Goal: Information Seeking & Learning: Learn about a topic

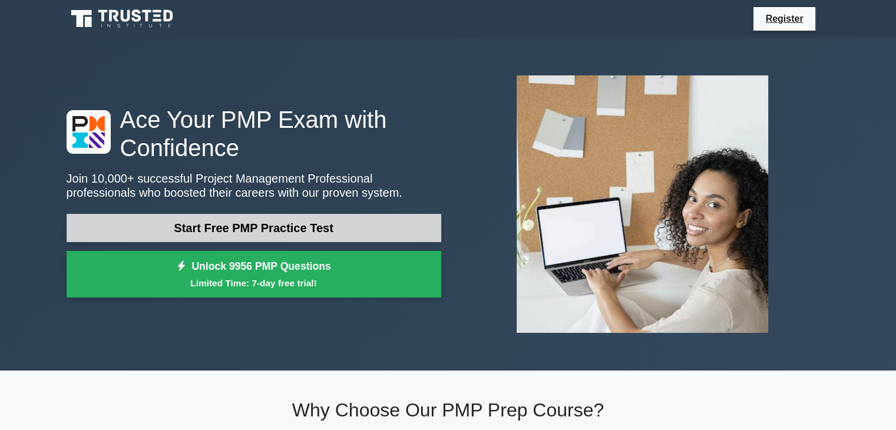
click at [240, 226] on link "Start Free PMP Practice Test" at bounding box center [254, 228] width 375 height 28
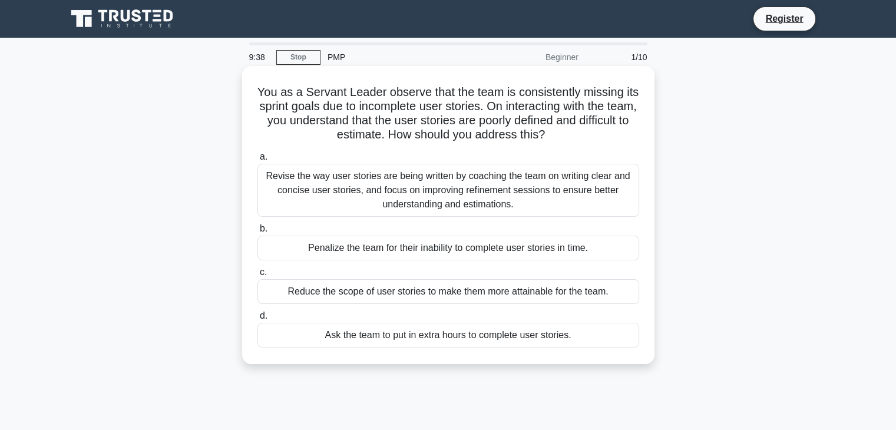
click at [393, 180] on div "Revise the way user stories are being written by coaching the team on writing c…" at bounding box center [449, 190] width 382 height 53
click at [258, 161] on input "a. Revise the way user stories are being written by coaching the team on writin…" at bounding box center [258, 157] width 0 height 8
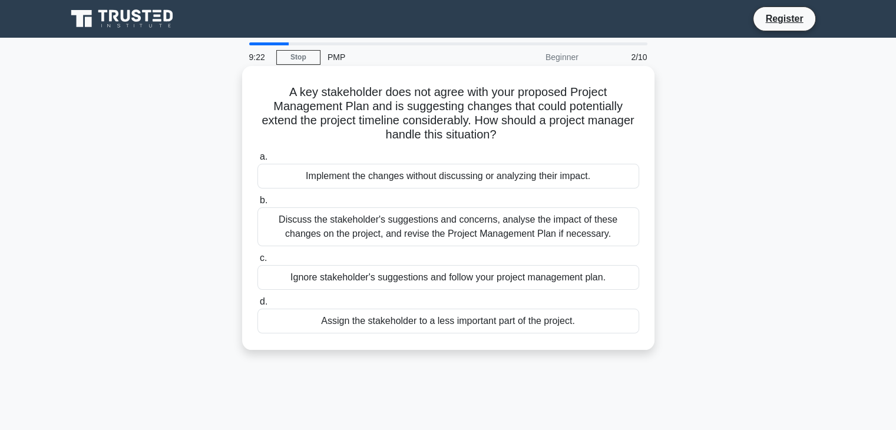
click at [403, 224] on div "Discuss the stakeholder's suggestions and concerns, analyse the impact of these…" at bounding box center [449, 226] width 382 height 39
click at [258, 204] on input "b. Discuss the stakeholder's suggestions and concerns, analyse the impact of th…" at bounding box center [258, 201] width 0 height 8
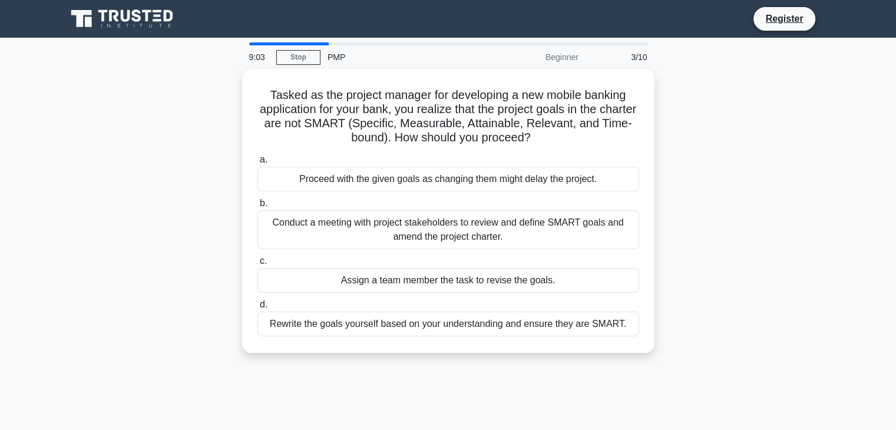
click at [403, 224] on div "Conduct a meeting with project stakeholders to review and define SMART goals an…" at bounding box center [449, 229] width 382 height 39
click at [258, 207] on input "b. Conduct a meeting with project stakeholders to review and define SMART goals…" at bounding box center [258, 204] width 0 height 8
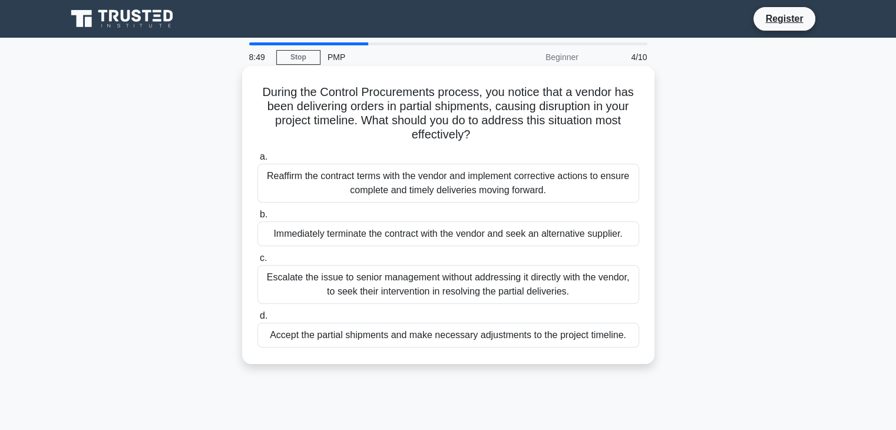
click at [433, 188] on div "Reaffirm the contract terms with the vendor and implement corrective actions to…" at bounding box center [449, 183] width 382 height 39
click at [258, 161] on input "a. Reaffirm the contract terms with the vendor and implement corrective actions…" at bounding box center [258, 157] width 0 height 8
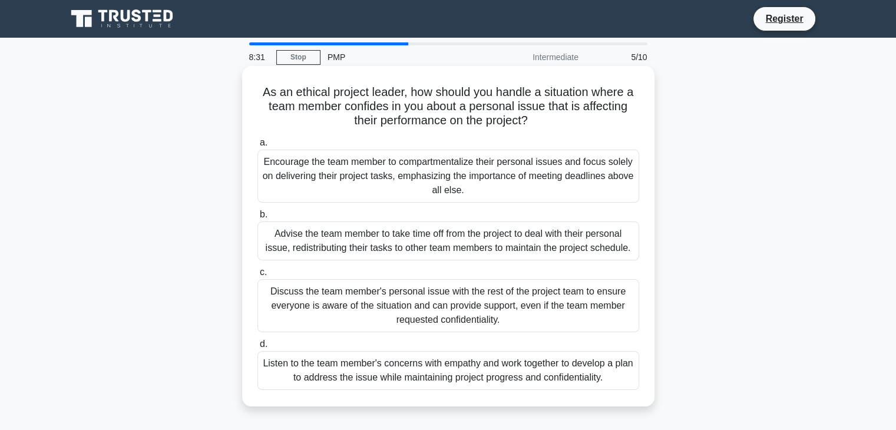
click at [410, 364] on div "Listen to the team member's concerns with empathy and work together to develop …" at bounding box center [449, 370] width 382 height 39
click at [258, 348] on input "d. Listen to the team member's concerns with empathy and work together to devel…" at bounding box center [258, 345] width 0 height 8
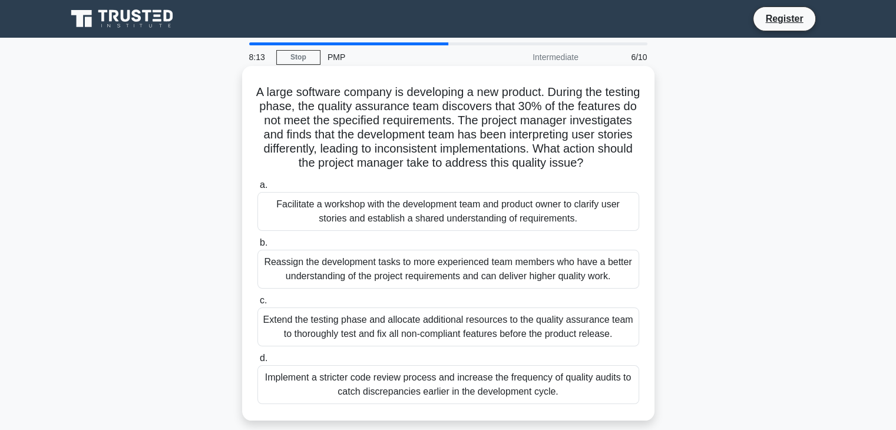
click at [453, 212] on div "Facilitate a workshop with the development team and product owner to clarify us…" at bounding box center [449, 211] width 382 height 39
click at [258, 189] on input "a. Facilitate a workshop with the development team and product owner to clarify…" at bounding box center [258, 186] width 0 height 8
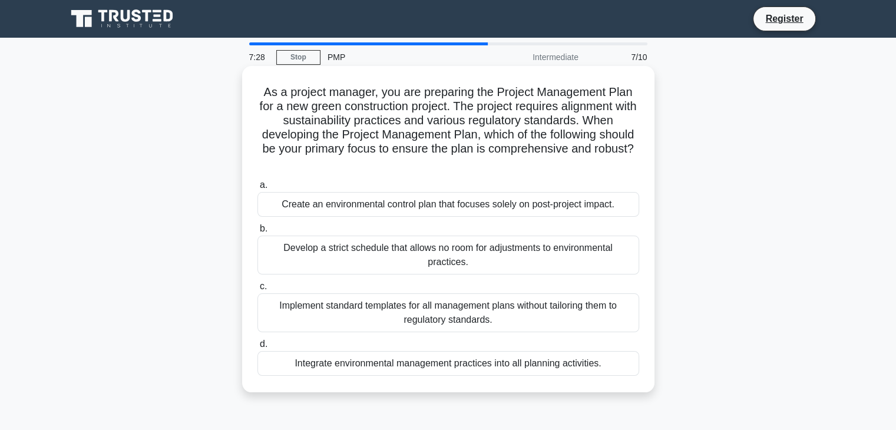
click at [474, 365] on div "Integrate environmental management practices into all planning activities." at bounding box center [449, 363] width 382 height 25
click at [258, 348] on input "d. Integrate environmental management practices into all planning activities." at bounding box center [258, 345] width 0 height 8
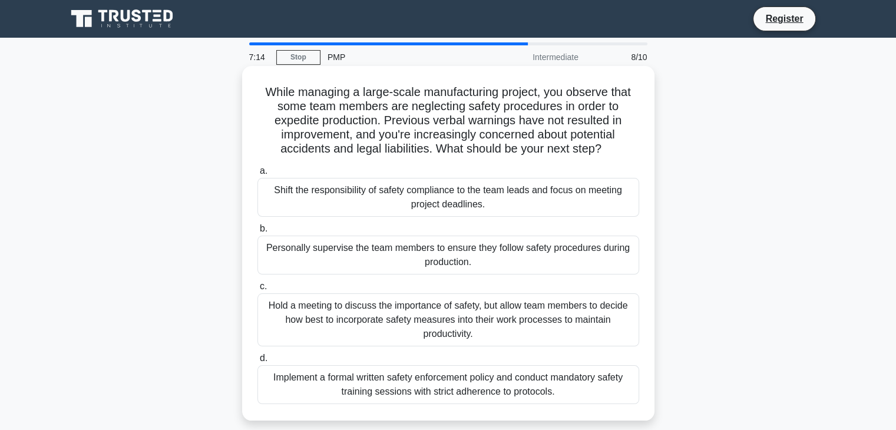
click at [461, 379] on div "Implement a formal written safety enforcement policy and conduct mandatory safe…" at bounding box center [449, 384] width 382 height 39
click at [258, 362] on input "d. Implement a formal written safety enforcement policy and conduct mandatory s…" at bounding box center [258, 359] width 0 height 8
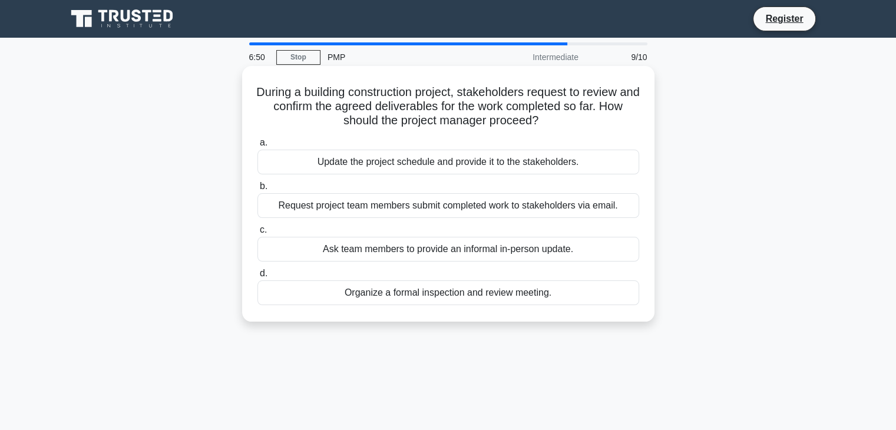
click at [470, 293] on div "Organize a formal inspection and review meeting." at bounding box center [449, 293] width 382 height 25
click at [258, 278] on input "d. Organize a formal inspection and review meeting." at bounding box center [258, 274] width 0 height 8
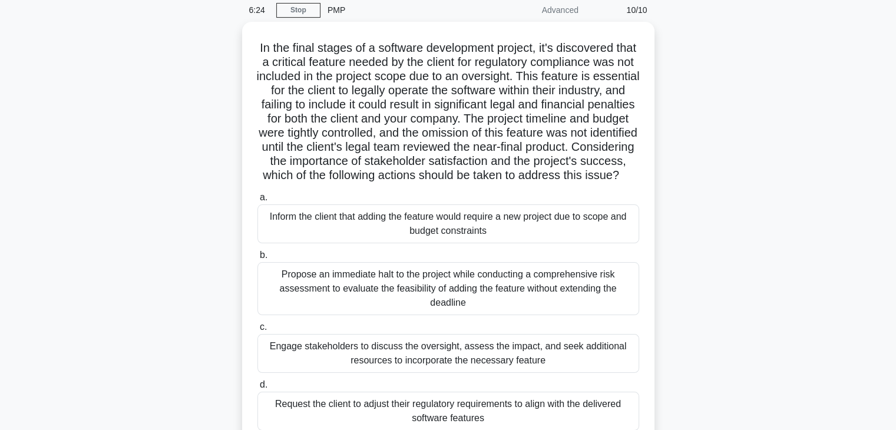
scroll to position [71, 0]
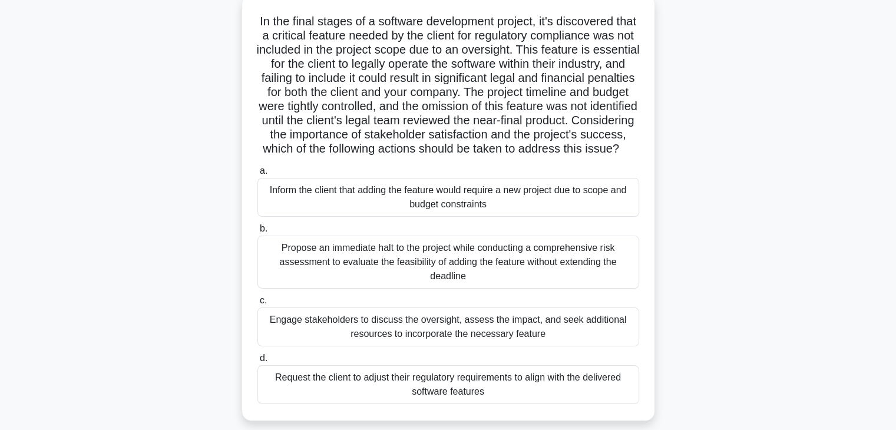
click at [478, 274] on div "Propose an immediate halt to the project while conducting a comprehensive risk …" at bounding box center [449, 262] width 382 height 53
click at [258, 233] on input "b. Propose an immediate halt to the project while conducting a comprehensive ri…" at bounding box center [258, 229] width 0 height 8
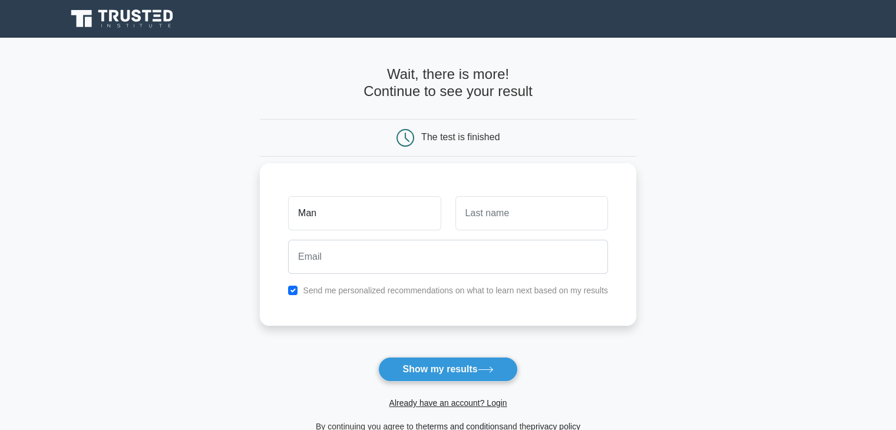
type input "Man"
type input "Bar"
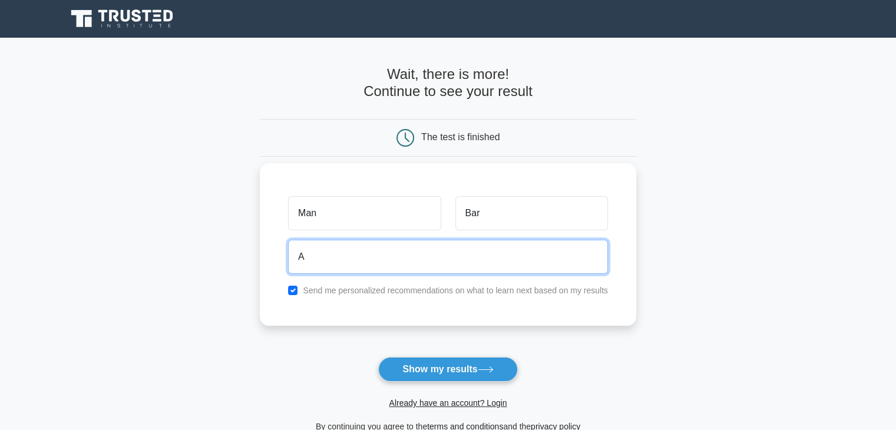
type input "A"
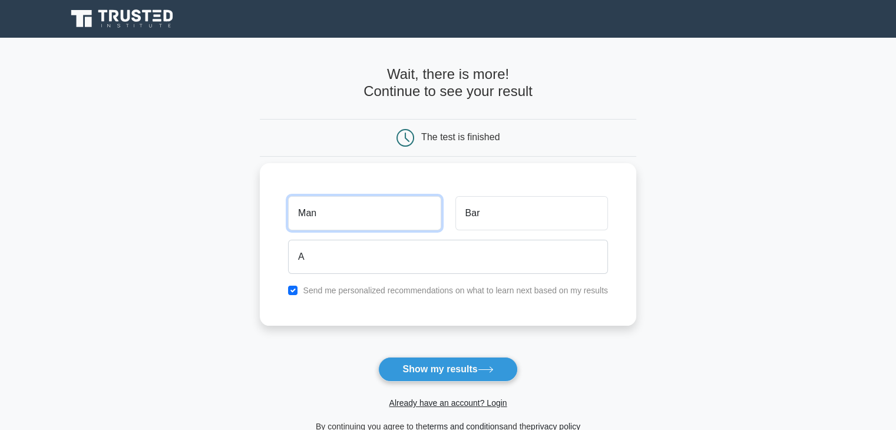
click at [350, 219] on input "Man" at bounding box center [364, 213] width 153 height 34
type input "Manali"
click at [350, 219] on input "Manali" at bounding box center [364, 213] width 153 height 34
click at [497, 216] on input "Bar" at bounding box center [532, 213] width 153 height 34
type input "Bakshi"
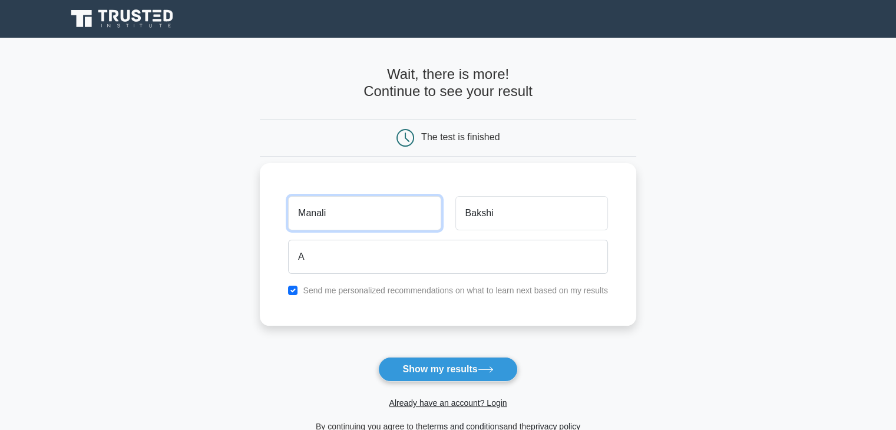
click at [330, 215] on input "Manali" at bounding box center [364, 213] width 153 height 34
type input "M"
type input "Bidal"
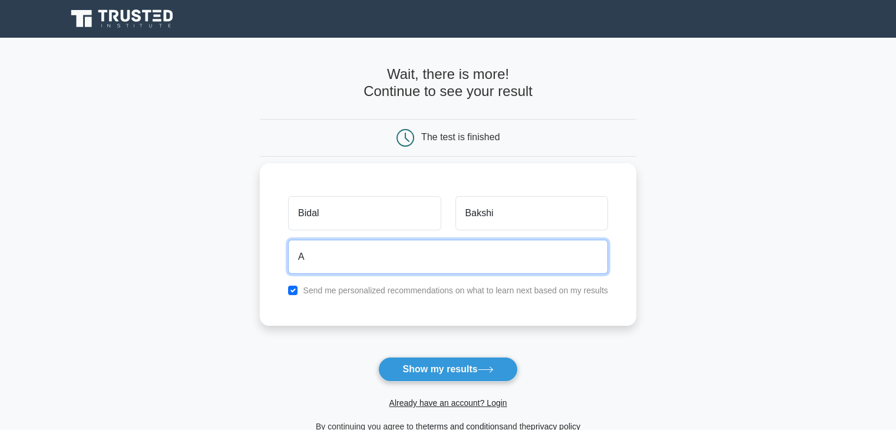
click at [318, 257] on input "A" at bounding box center [448, 257] width 320 height 34
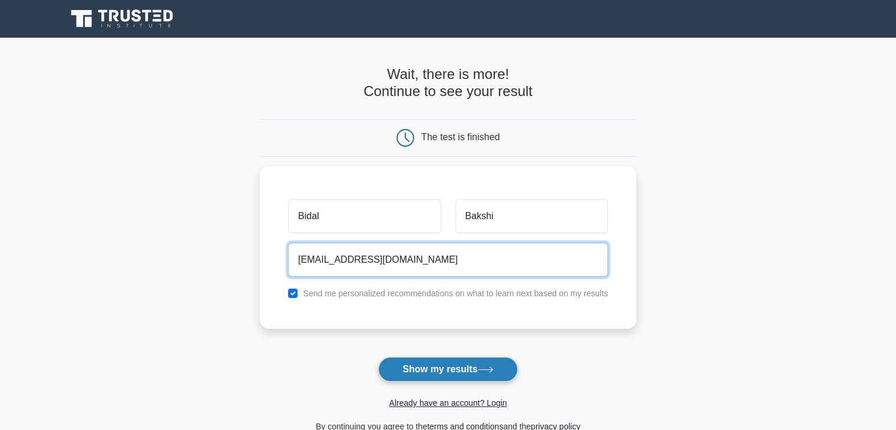
type input "[EMAIL_ADDRESS][DOMAIN_NAME]"
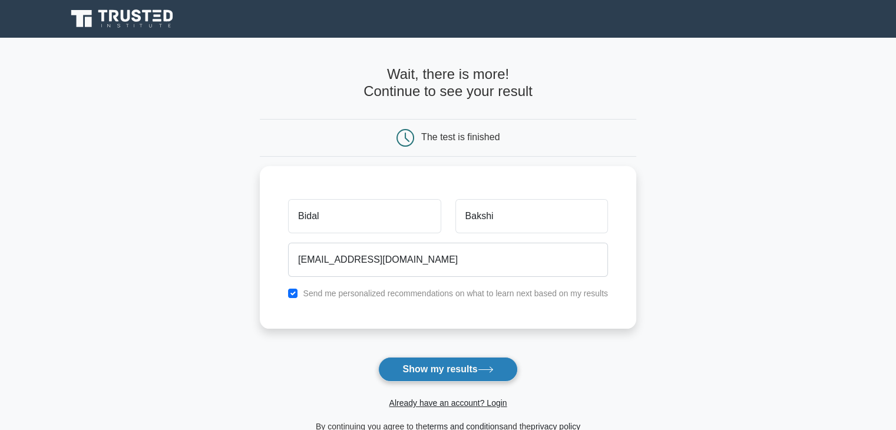
click at [421, 371] on button "Show my results" at bounding box center [447, 369] width 139 height 25
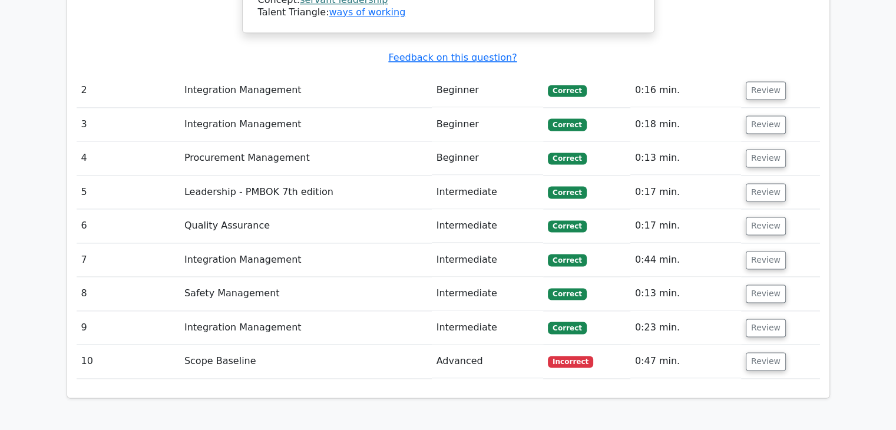
scroll to position [1659, 0]
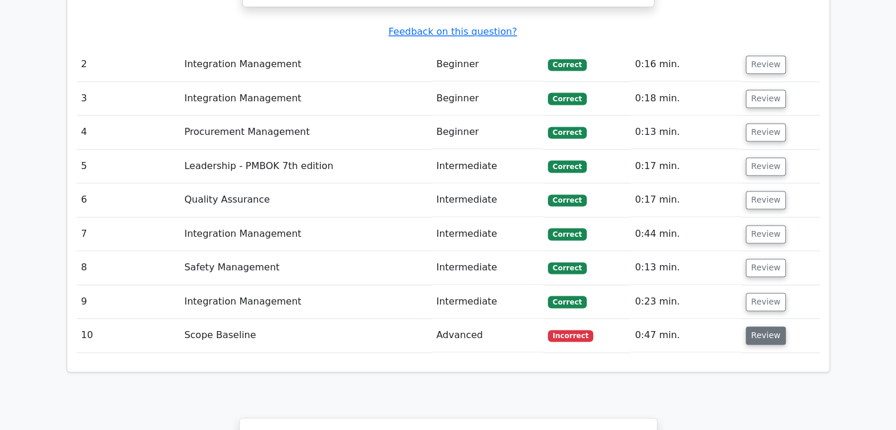
click at [763, 326] on button "Review" at bounding box center [766, 335] width 40 height 18
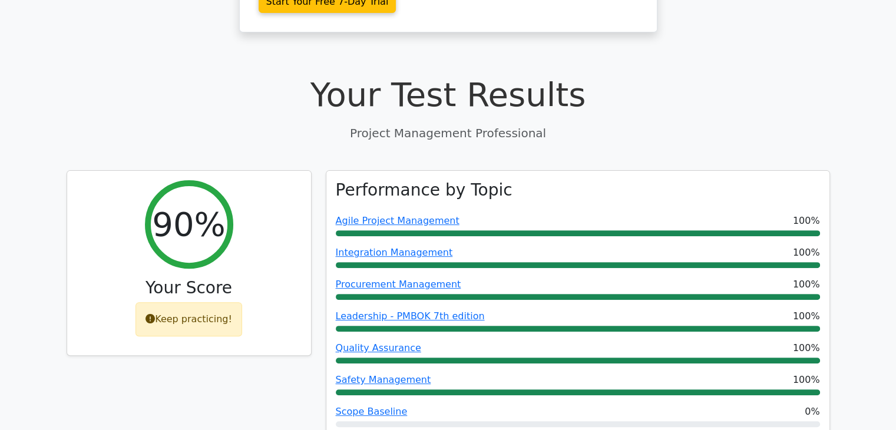
scroll to position [504, 0]
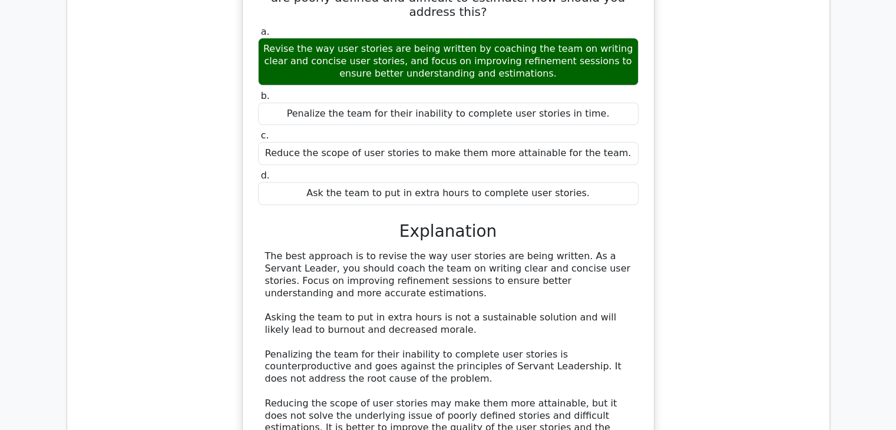
scroll to position [1164, 0]
